Goal: Check status: Check status

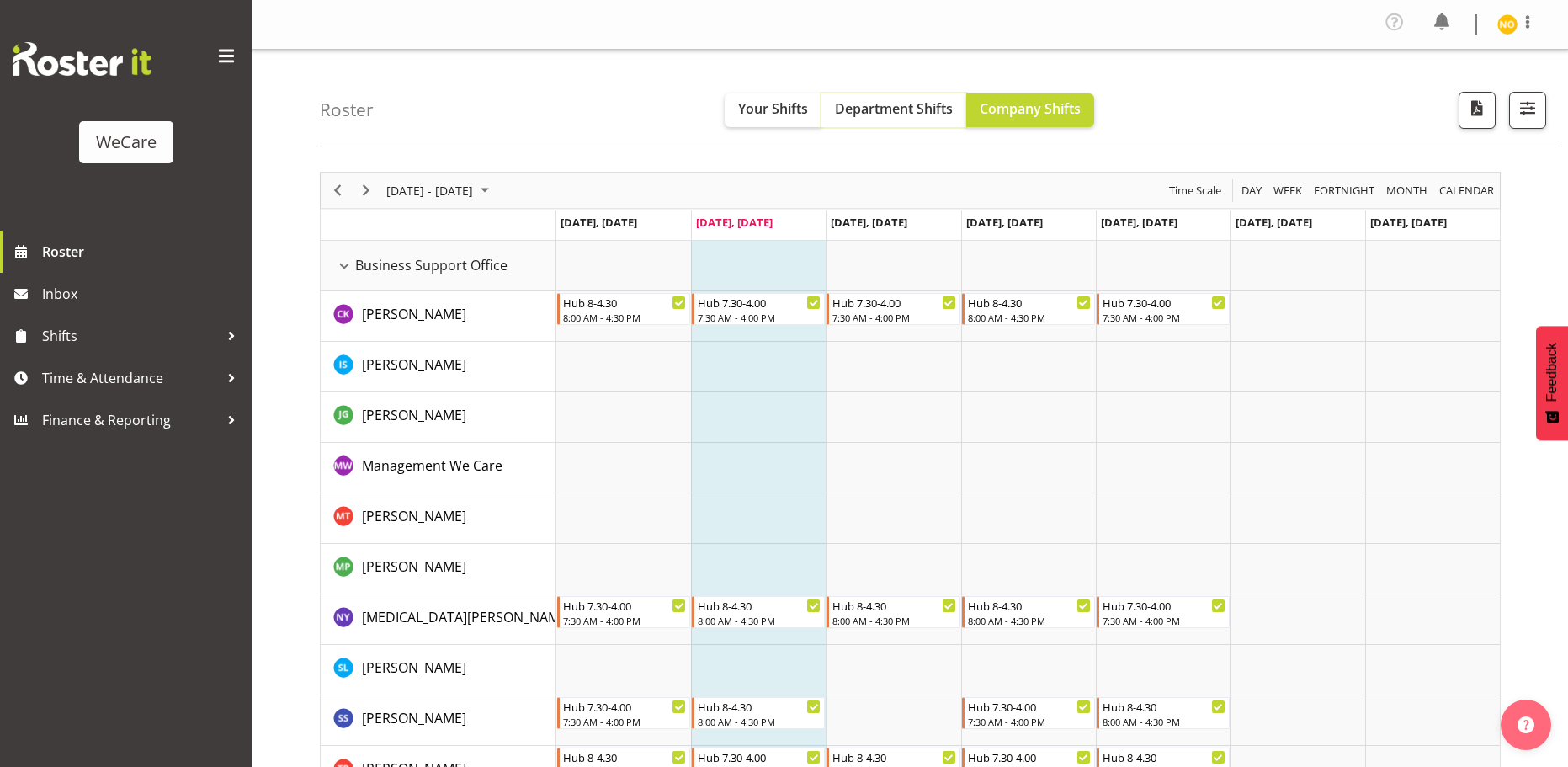
click at [891, 113] on span "Department Shifts" at bounding box center [894, 108] width 118 height 18
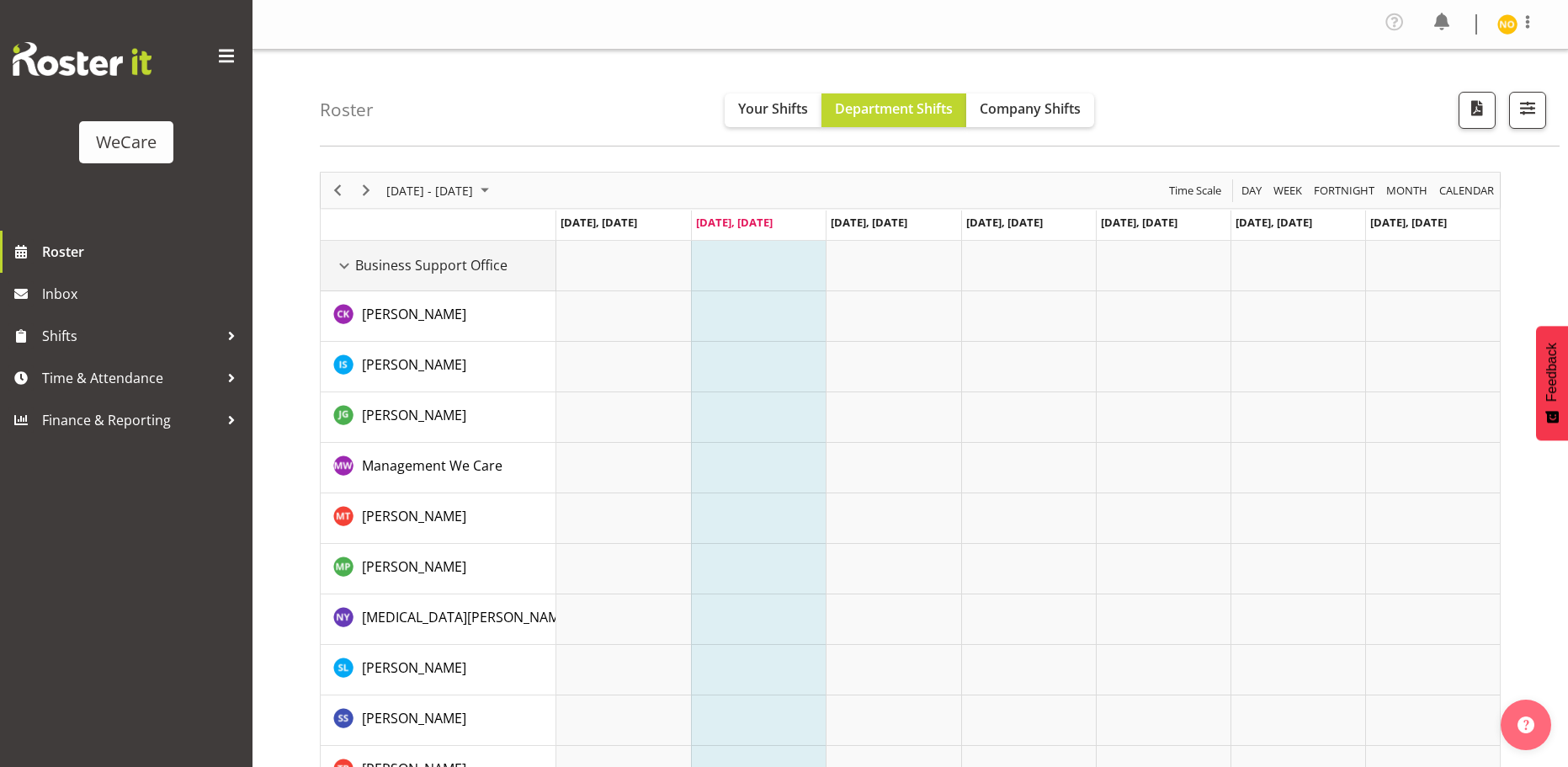
click at [342, 261] on div "Business Support Office resource" at bounding box center [344, 266] width 22 height 22
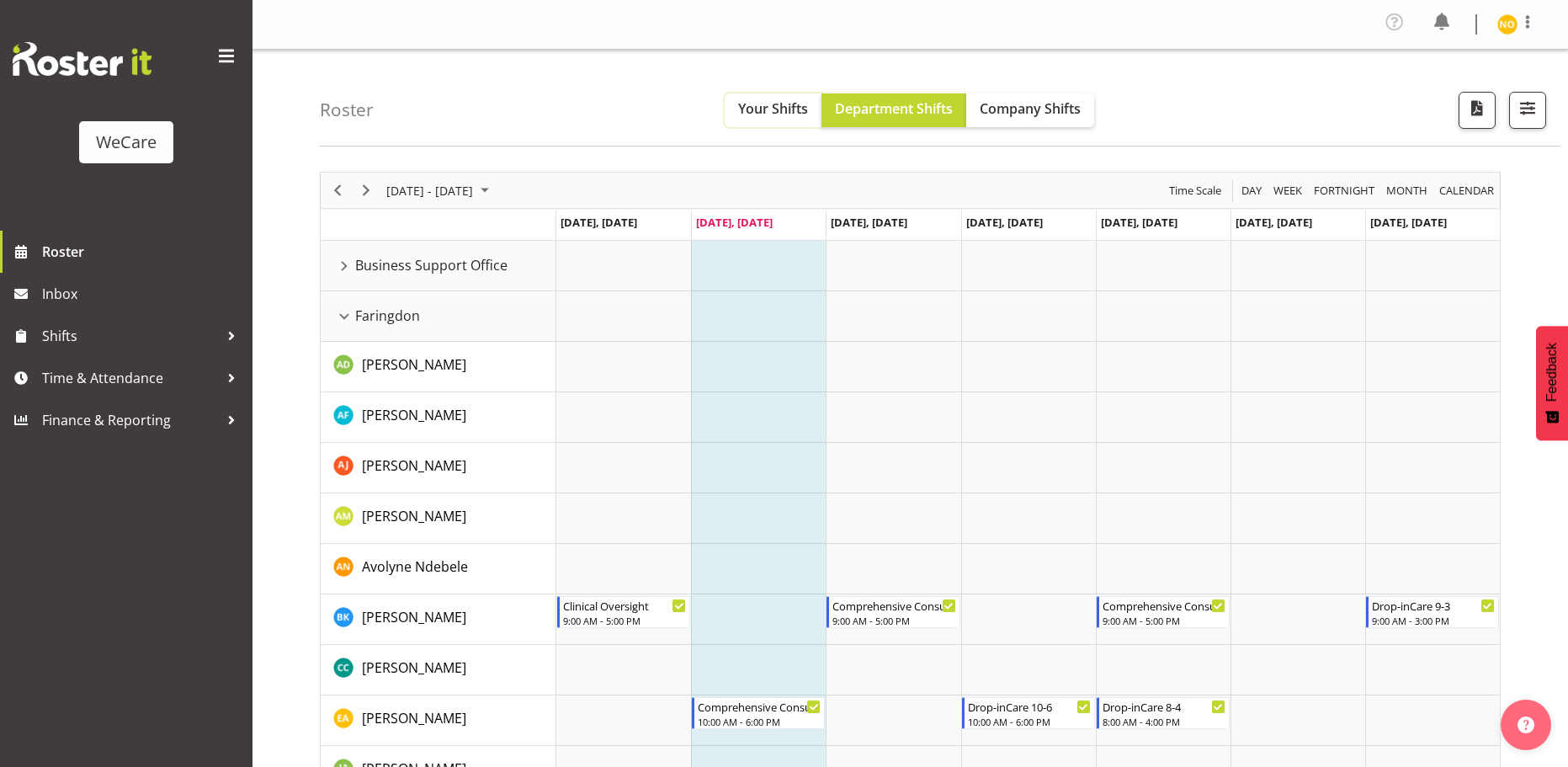
click at [746, 103] on span "Your Shifts" at bounding box center [773, 108] width 70 height 18
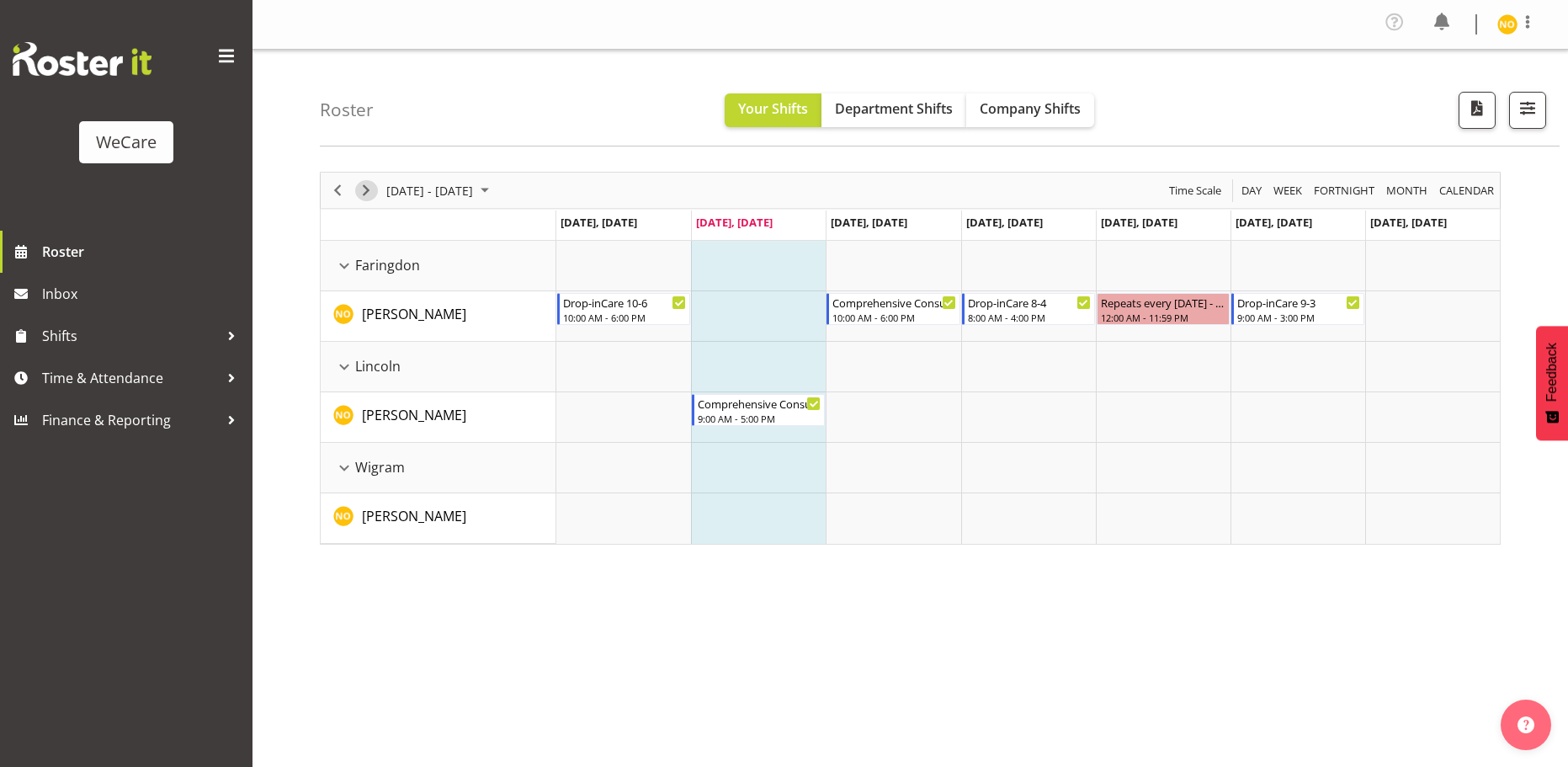
click at [357, 184] on span "Next" at bounding box center [365, 190] width 20 height 21
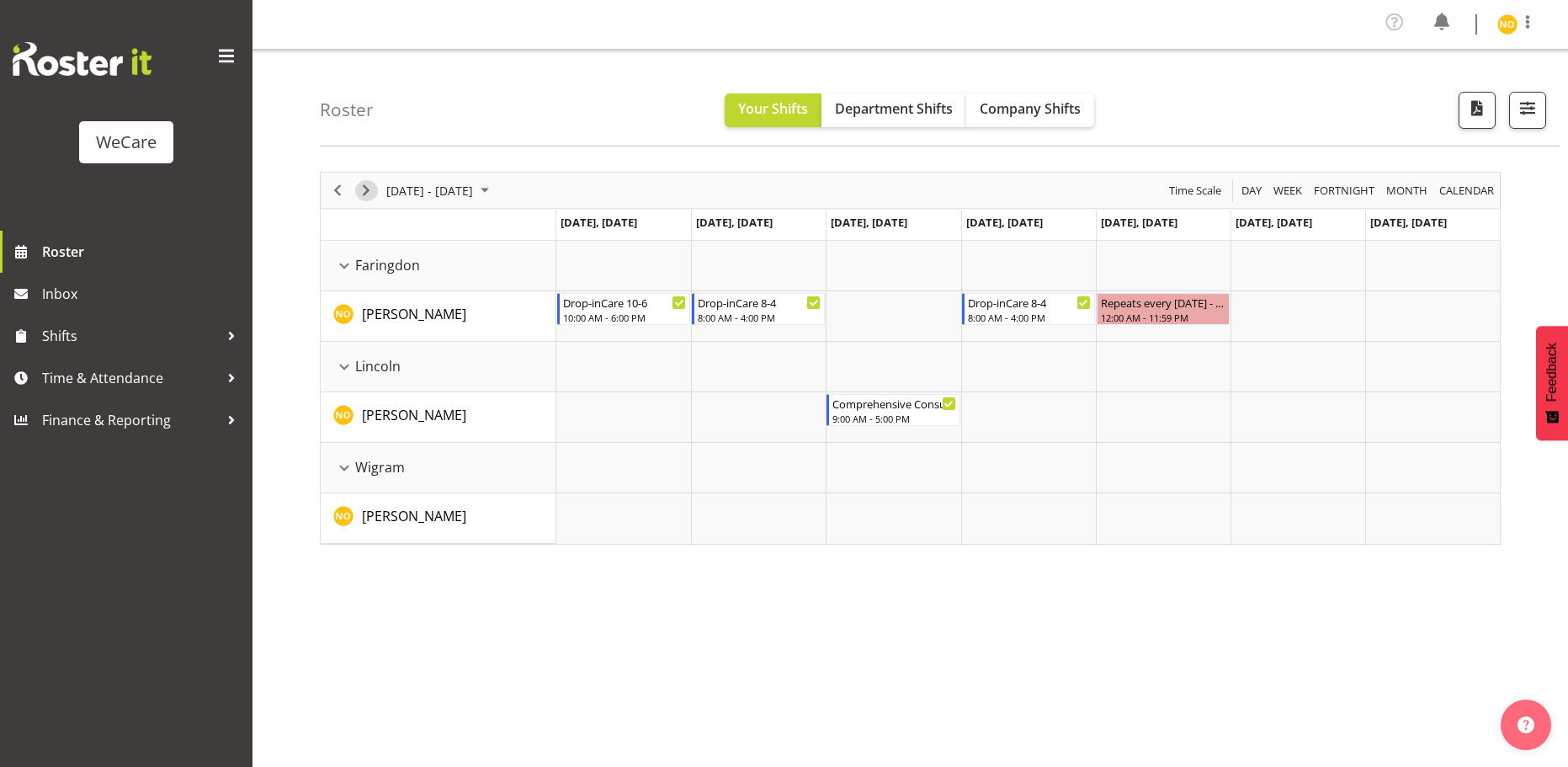
click at [369, 194] on span "Next" at bounding box center [365, 190] width 20 height 21
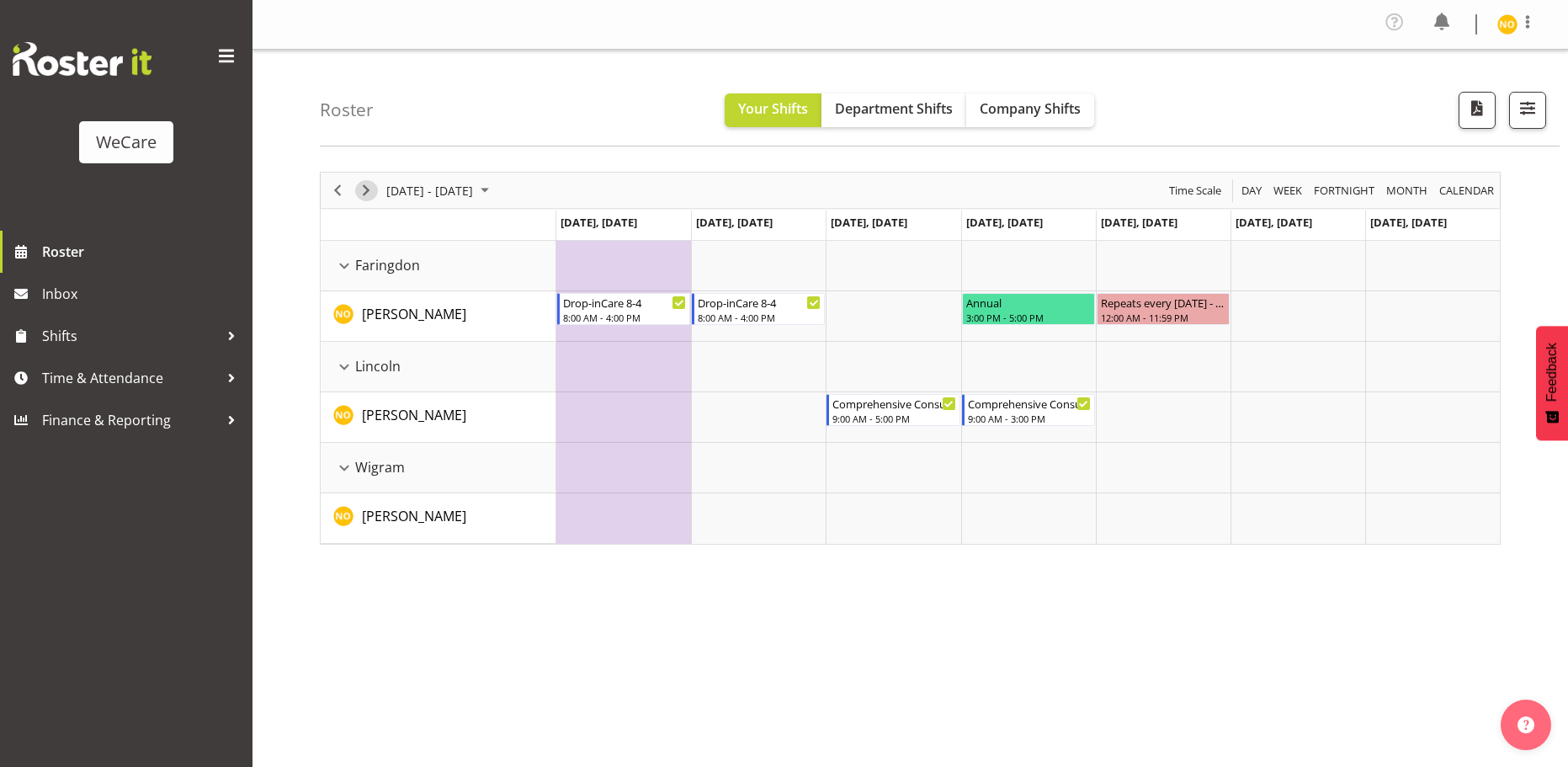
click at [374, 184] on span "Next" at bounding box center [365, 190] width 20 height 21
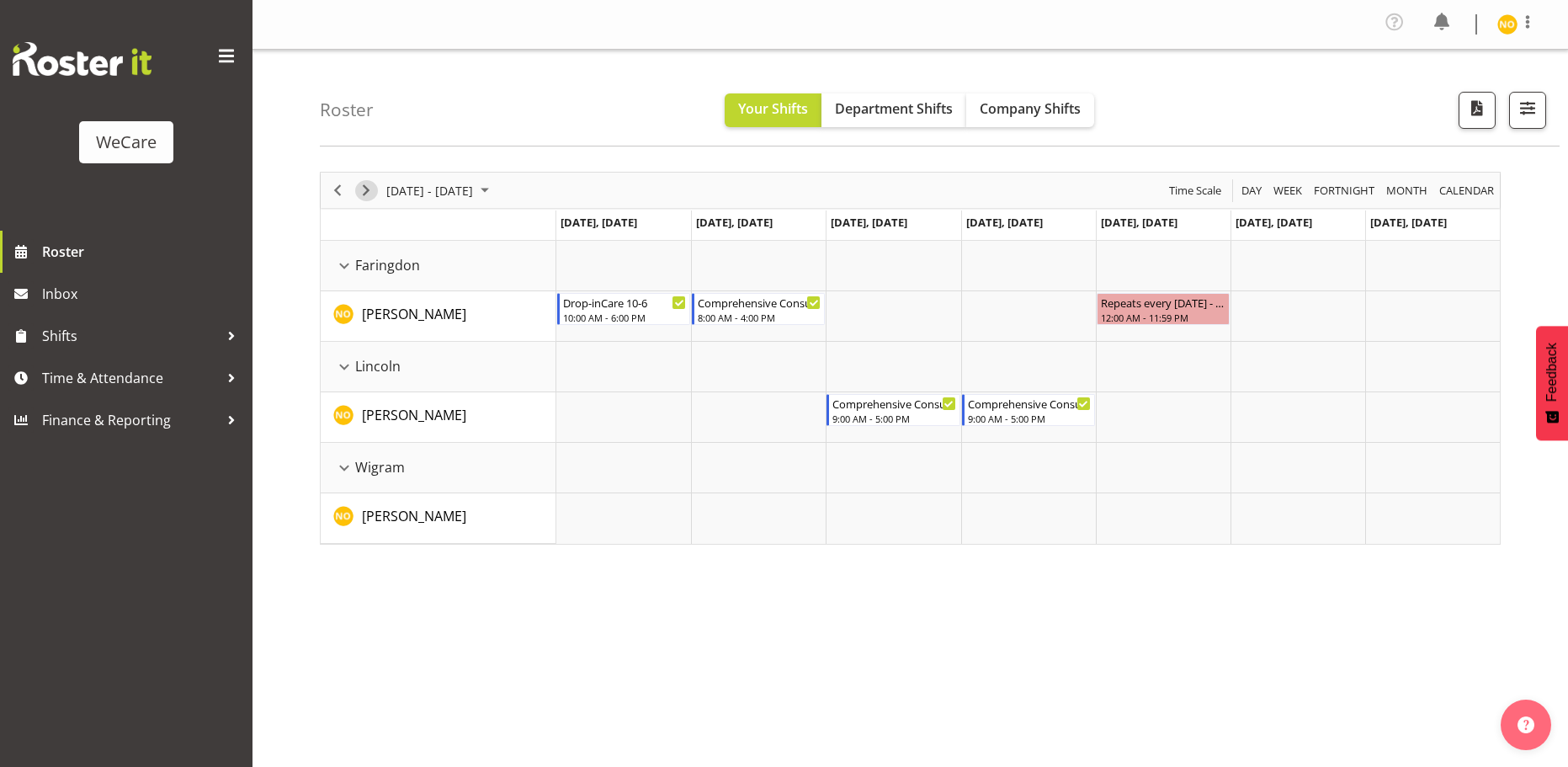
click at [359, 181] on div "Timeline Week of September 30, 2025" at bounding box center [365, 190] width 29 height 35
click at [344, 185] on span "Previous" at bounding box center [337, 190] width 20 height 21
click at [329, 190] on span "Previous" at bounding box center [337, 190] width 20 height 21
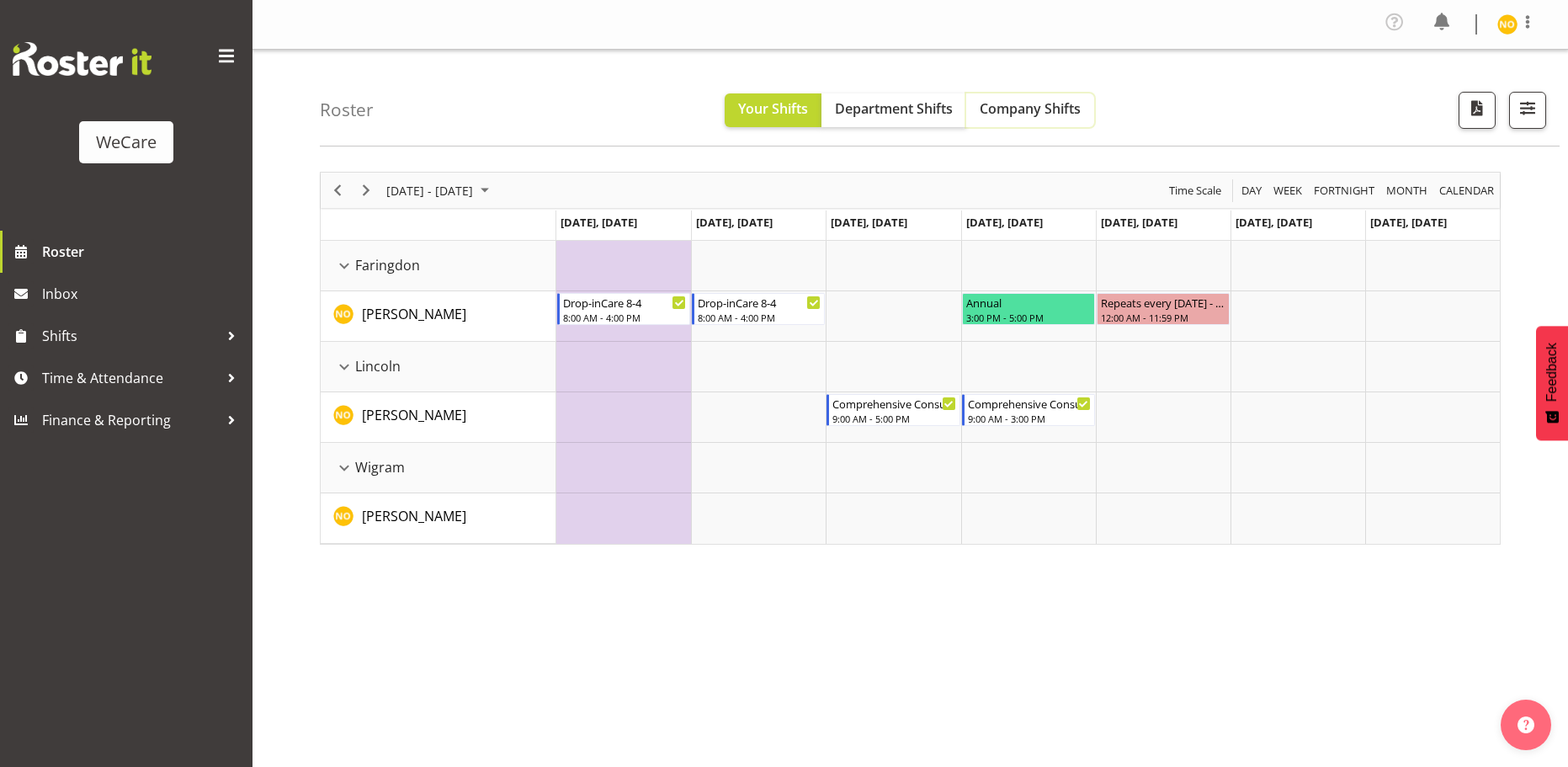
click at [999, 98] on button "Company Shifts" at bounding box center [1030, 110] width 128 height 34
